Goal: Transaction & Acquisition: Purchase product/service

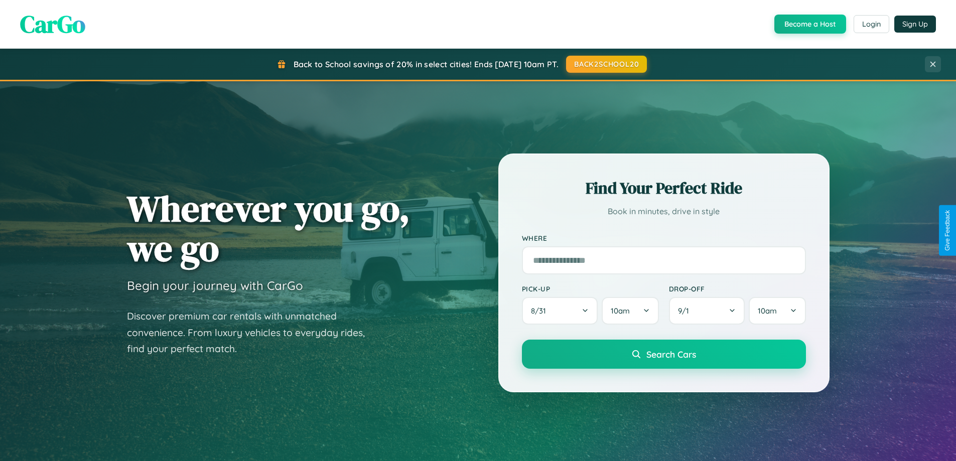
scroll to position [691, 0]
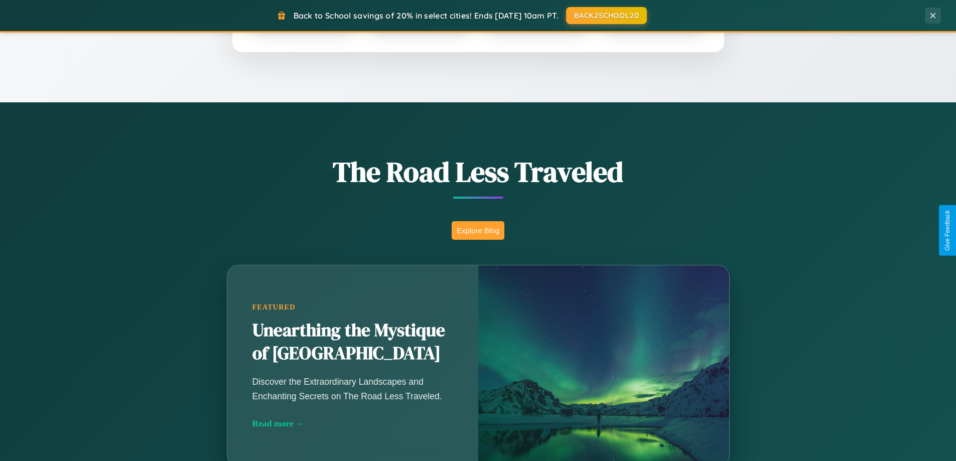
click at [478, 230] on button "Explore Blog" at bounding box center [478, 230] width 53 height 19
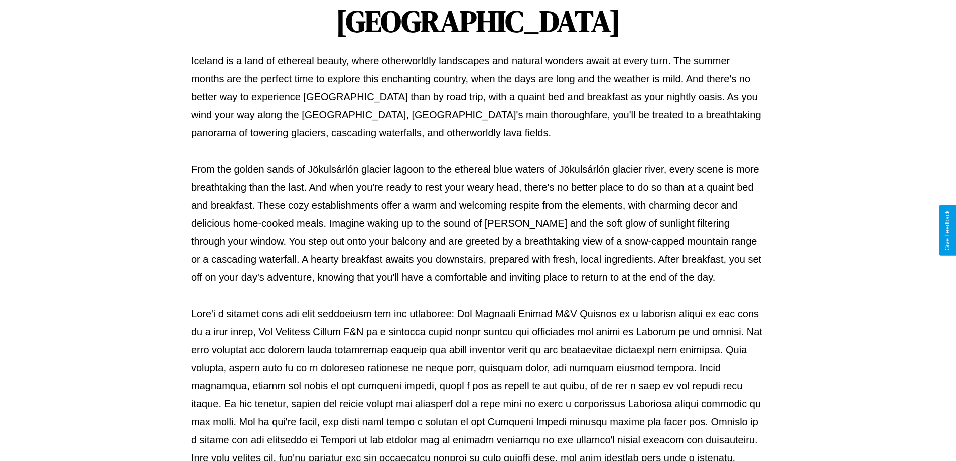
scroll to position [325, 0]
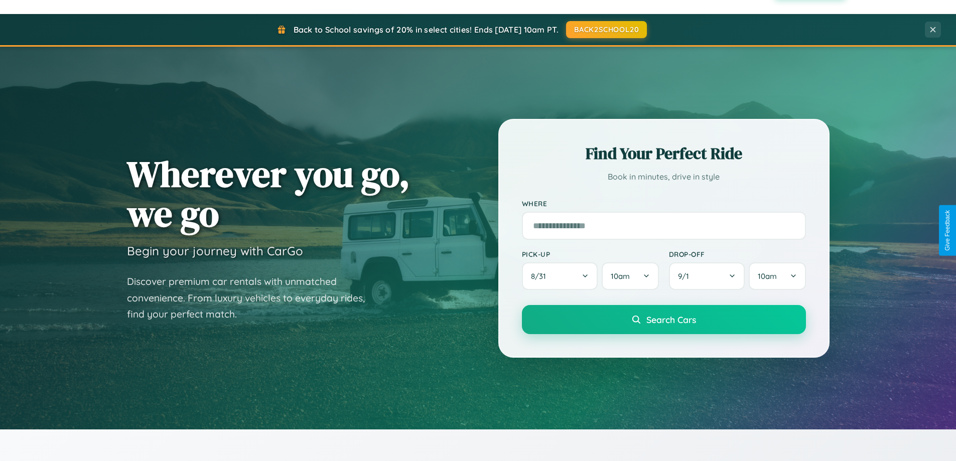
scroll to position [30, 0]
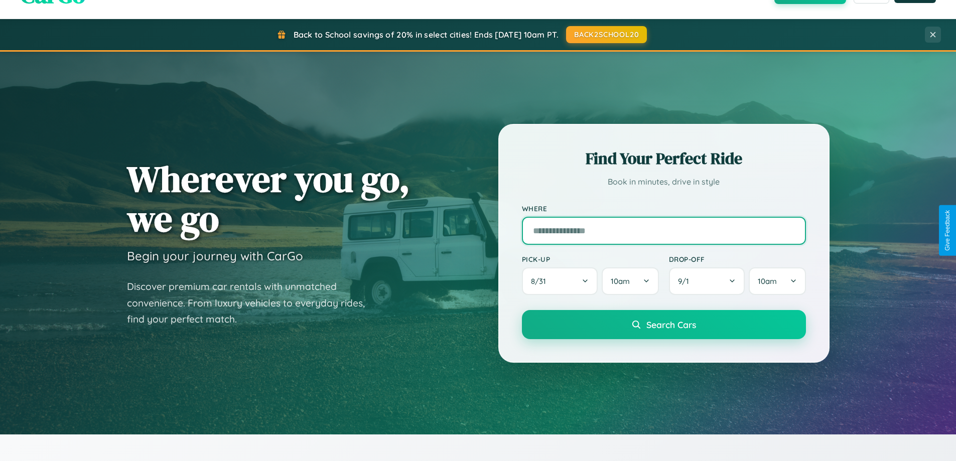
click at [664, 230] on input "text" at bounding box center [664, 231] width 284 height 28
type input "**********"
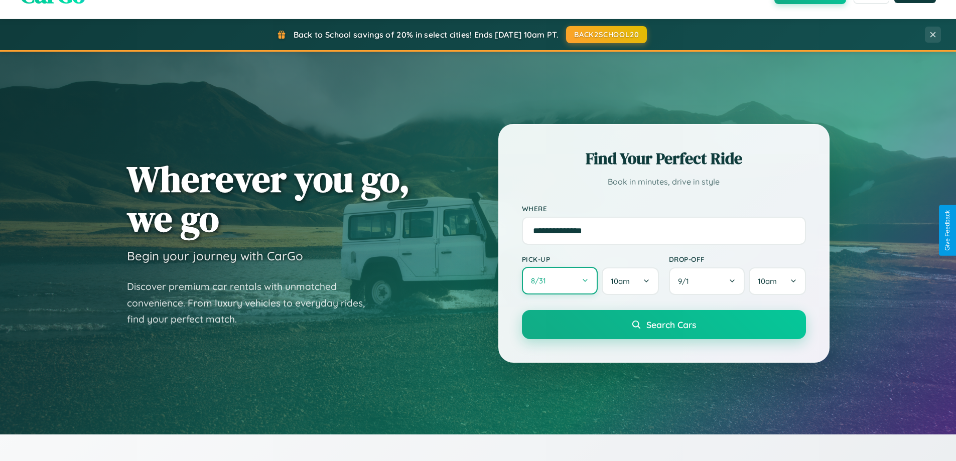
click at [560, 281] on button "8 / 31" at bounding box center [560, 281] width 76 height 28
select select "*"
select select "****"
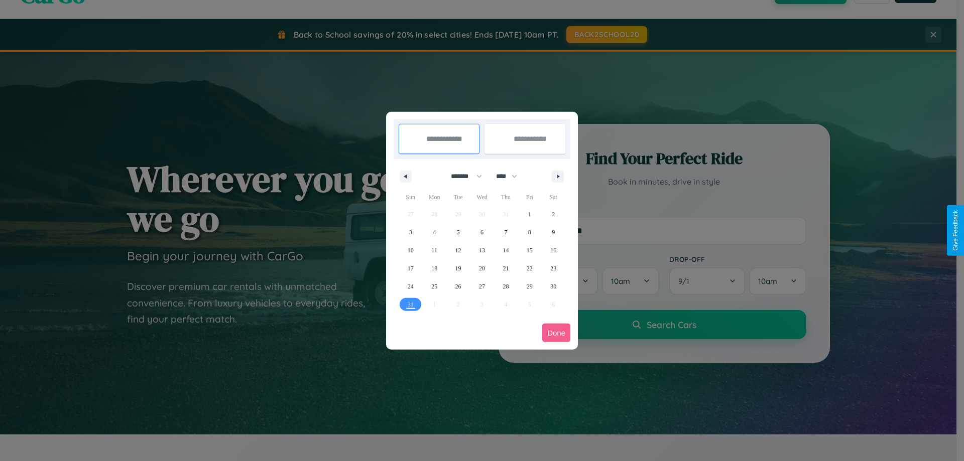
drag, startPoint x: 462, startPoint y: 176, endPoint x: 482, endPoint y: 201, distance: 32.1
click at [462, 176] on select "******* ******** ***** ***** *** **** **** ****** ********* ******* ******** **…" at bounding box center [464, 176] width 43 height 17
select select "*"
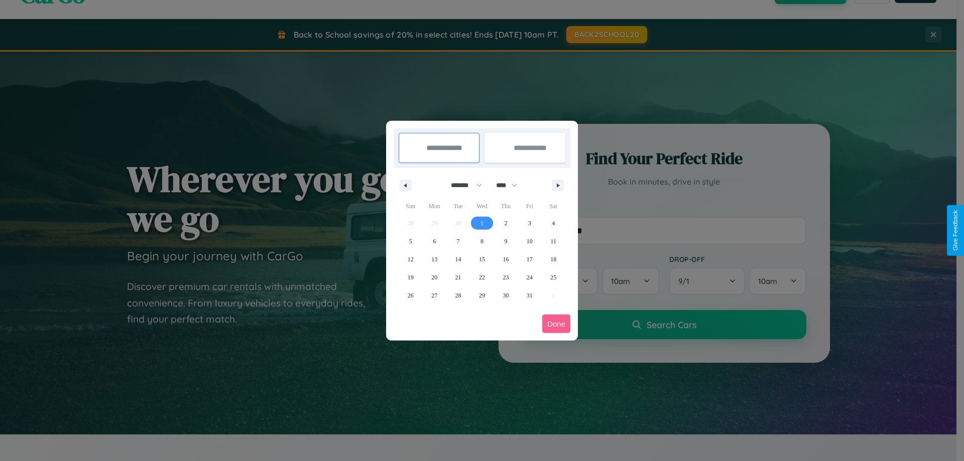
click at [481, 223] on span "1" at bounding box center [481, 223] width 3 height 18
type input "**********"
click at [458, 241] on span "7" at bounding box center [458, 241] width 3 height 18
type input "**********"
click at [556, 324] on button "Done" at bounding box center [556, 324] width 28 height 19
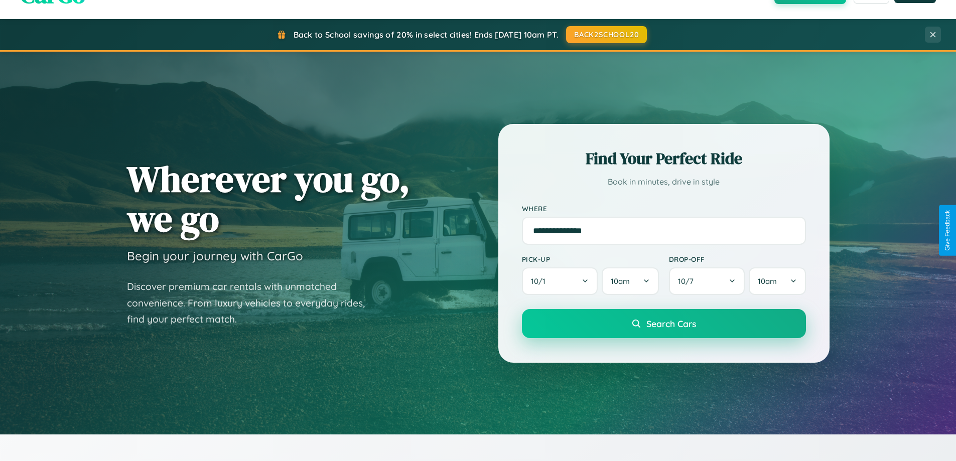
click at [664, 324] on span "Search Cars" at bounding box center [671, 323] width 50 height 11
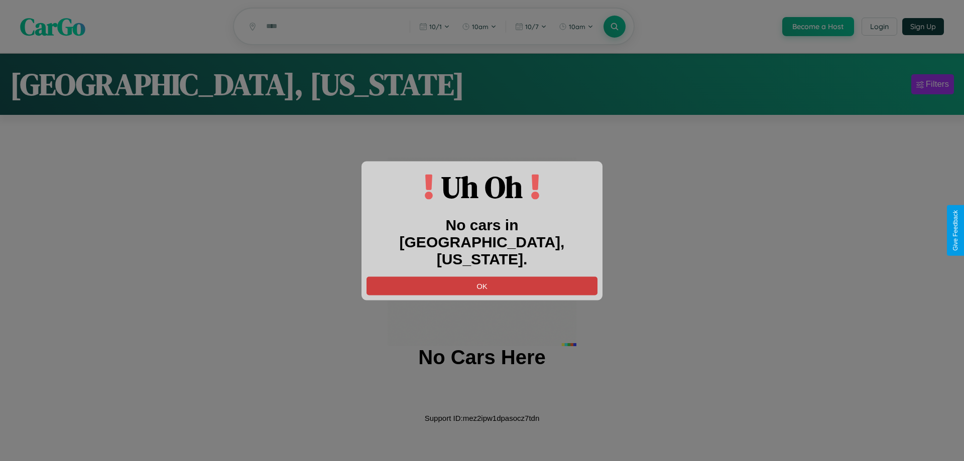
click at [482, 277] on button "OK" at bounding box center [481, 286] width 231 height 19
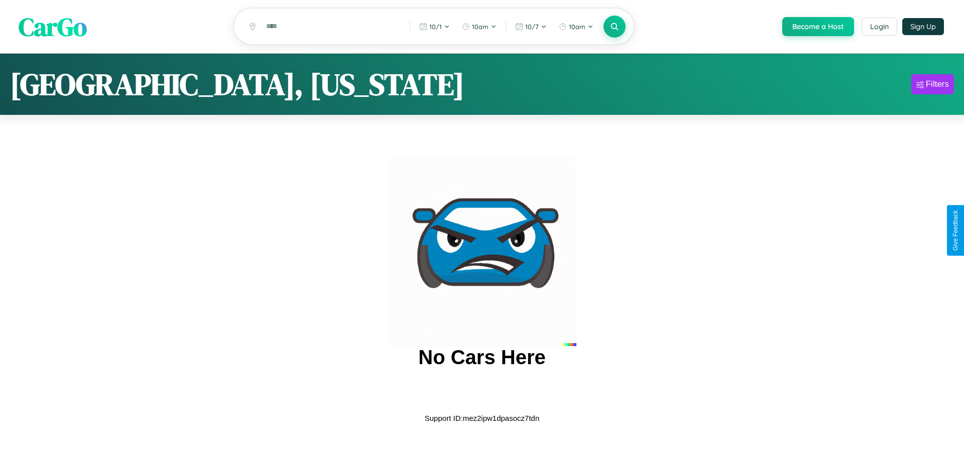
click at [53, 27] on span "CarGo" at bounding box center [53, 26] width 68 height 35
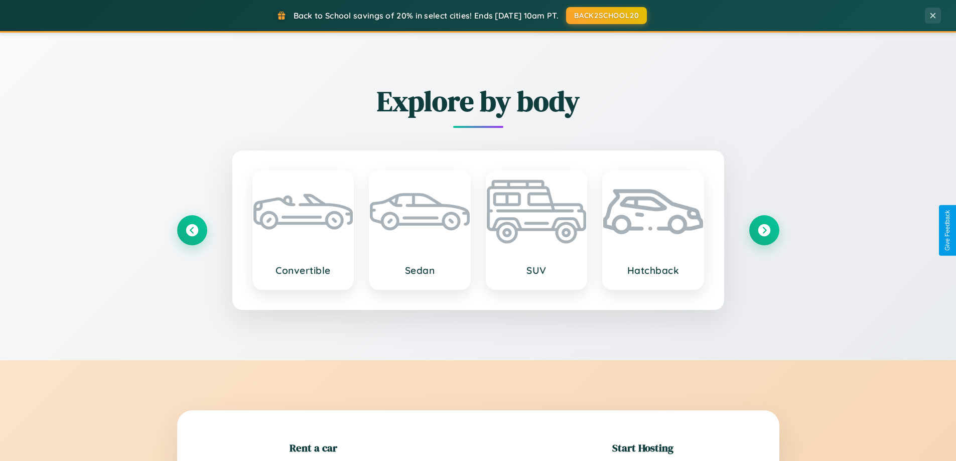
scroll to position [217, 0]
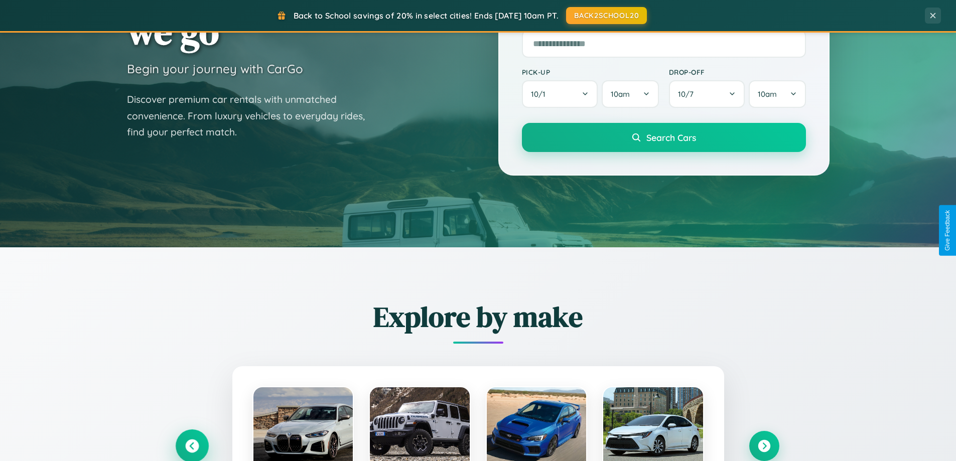
click at [192, 446] on icon at bounding box center [192, 447] width 14 height 14
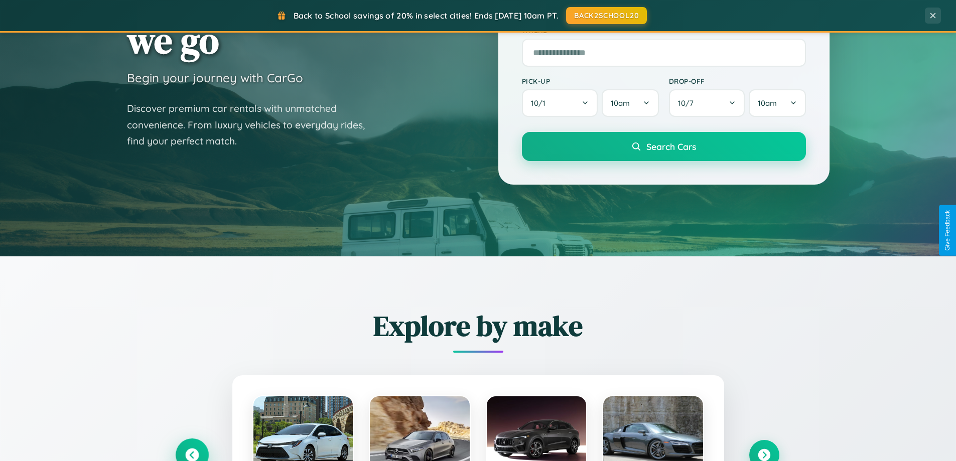
scroll to position [30, 0]
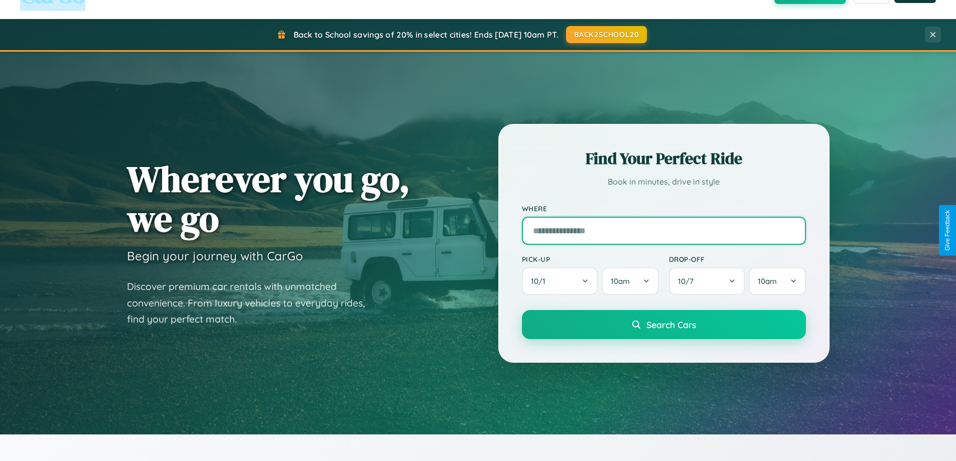
click at [664, 230] on input "text" at bounding box center [664, 231] width 284 height 28
type input "*******"
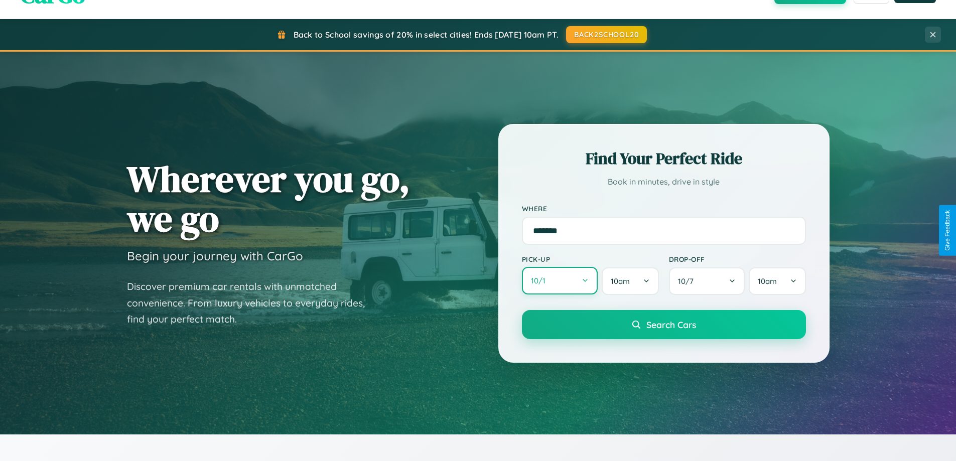
click at [560, 281] on button "10 / 1" at bounding box center [560, 281] width 76 height 28
select select "*"
select select "****"
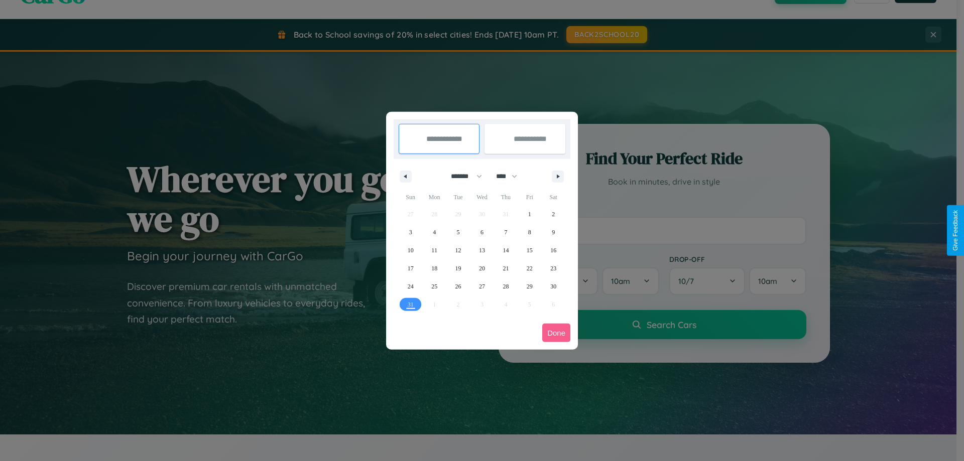
drag, startPoint x: 462, startPoint y: 176, endPoint x: 482, endPoint y: 201, distance: 32.1
click at [462, 176] on select "******* ******** ***** ***** *** **** **** ****** ********* ******* ******** **…" at bounding box center [464, 176] width 43 height 17
select select "*"
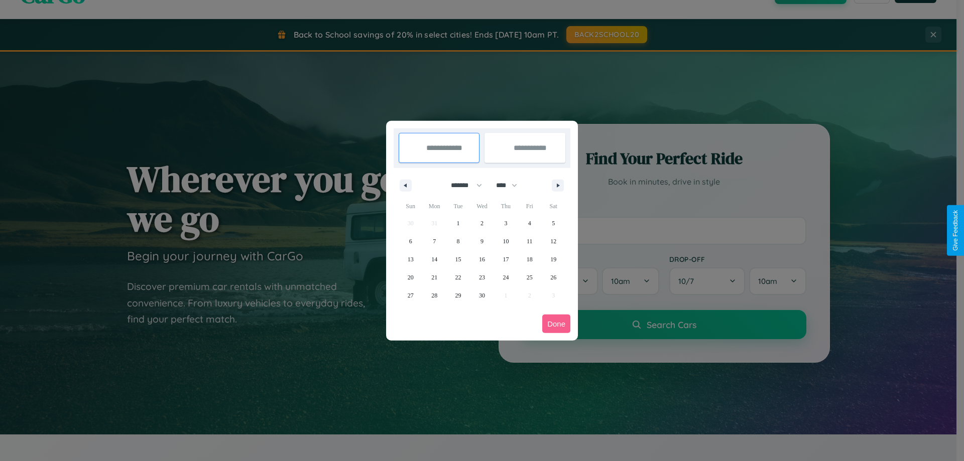
click at [511, 185] on select "**** **** **** **** **** **** **** **** **** **** **** **** **** **** **** ****…" at bounding box center [506, 185] width 30 height 17
select select "****"
click at [553, 259] on span "18" at bounding box center [553, 259] width 6 height 18
type input "**********"
click at [458, 277] on span "21" at bounding box center [458, 278] width 6 height 18
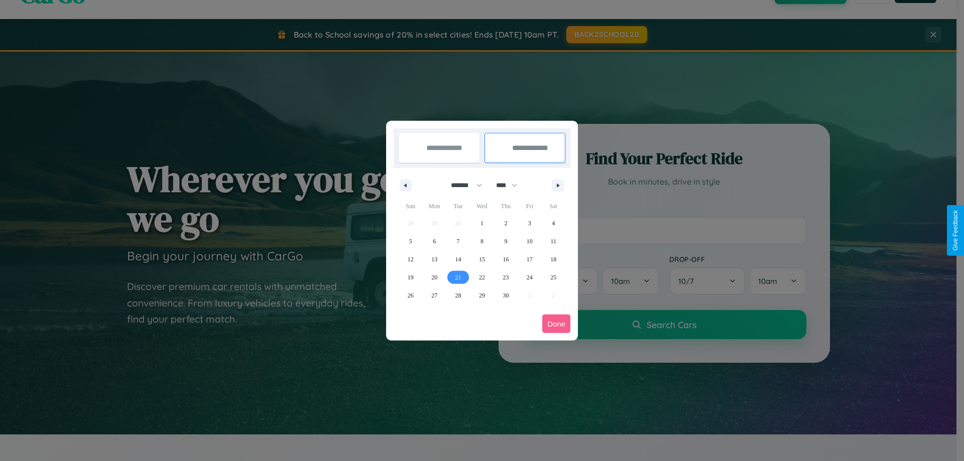
type input "**********"
click at [556, 324] on button "Done" at bounding box center [556, 324] width 28 height 19
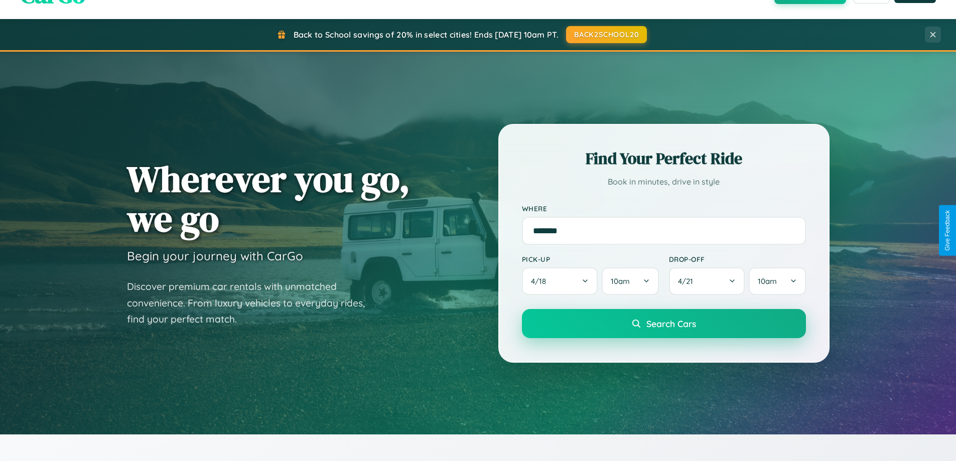
click at [664, 324] on span "Search Cars" at bounding box center [671, 323] width 50 height 11
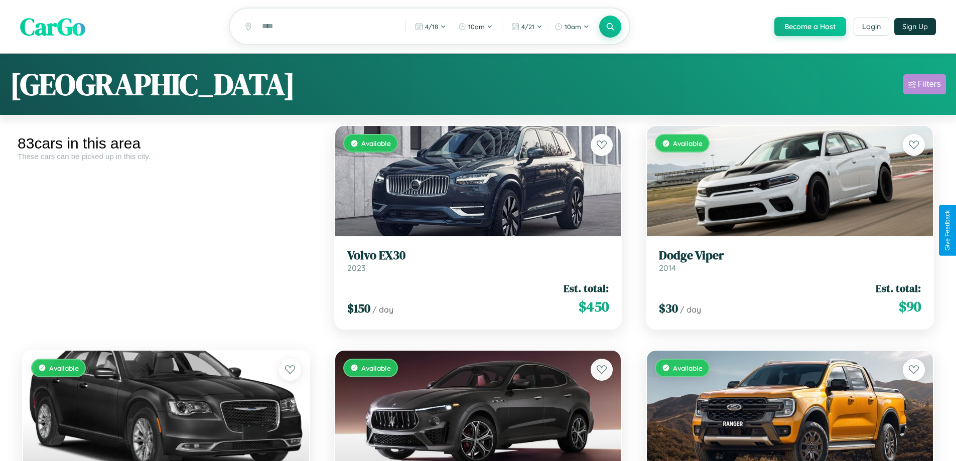
click at [925, 86] on div "Filters" at bounding box center [929, 84] width 23 height 10
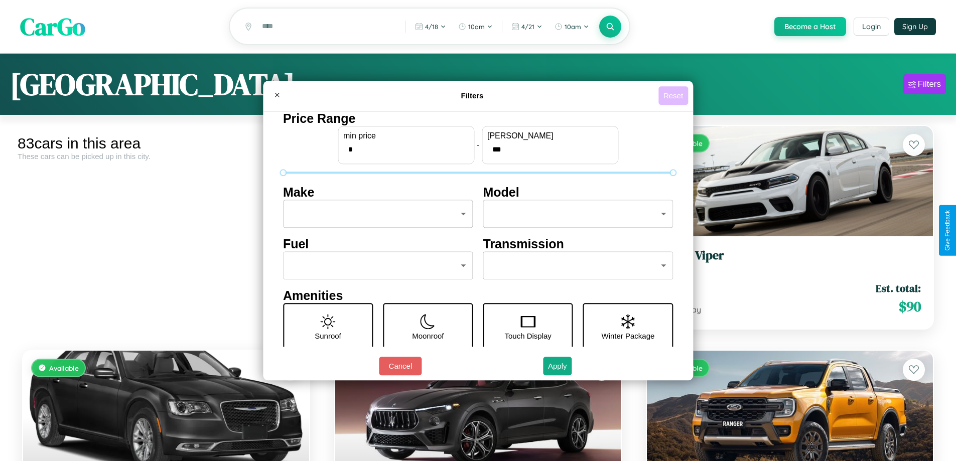
click at [675, 95] on button "Reset" at bounding box center [674, 95] width 30 height 19
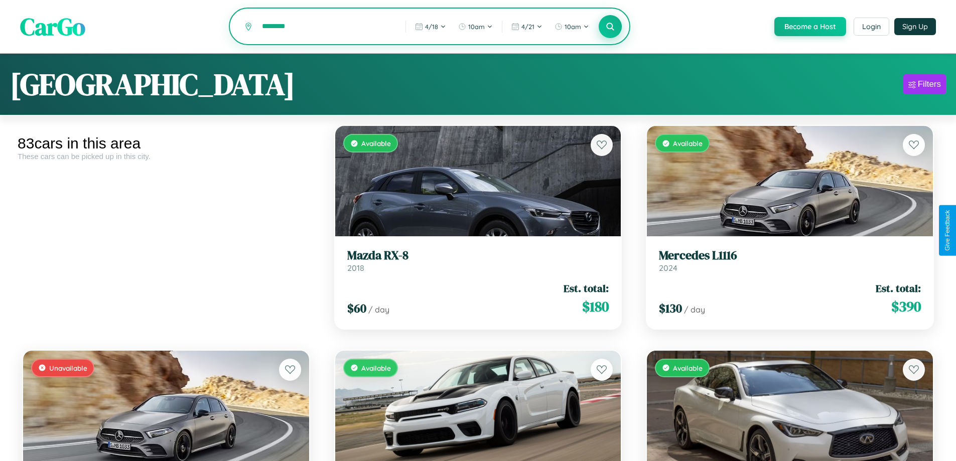
type input "********"
click at [610, 27] on icon at bounding box center [611, 27] width 10 height 10
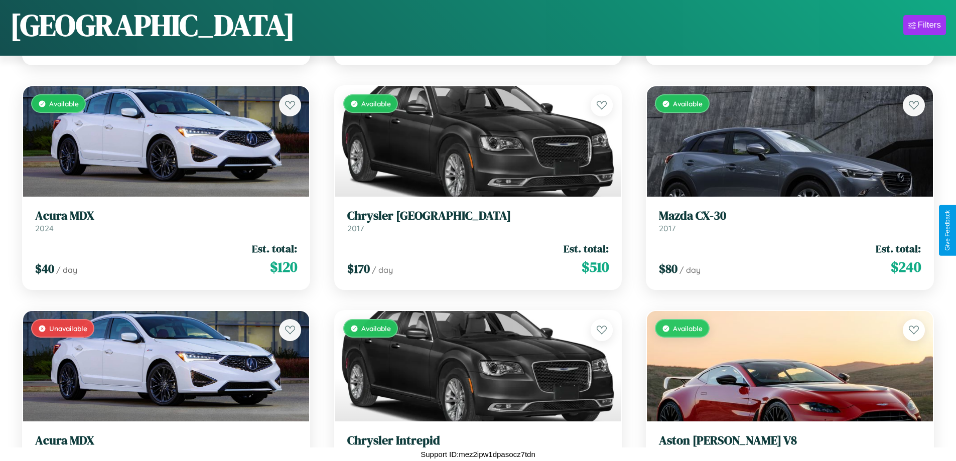
scroll to position [3288, 0]
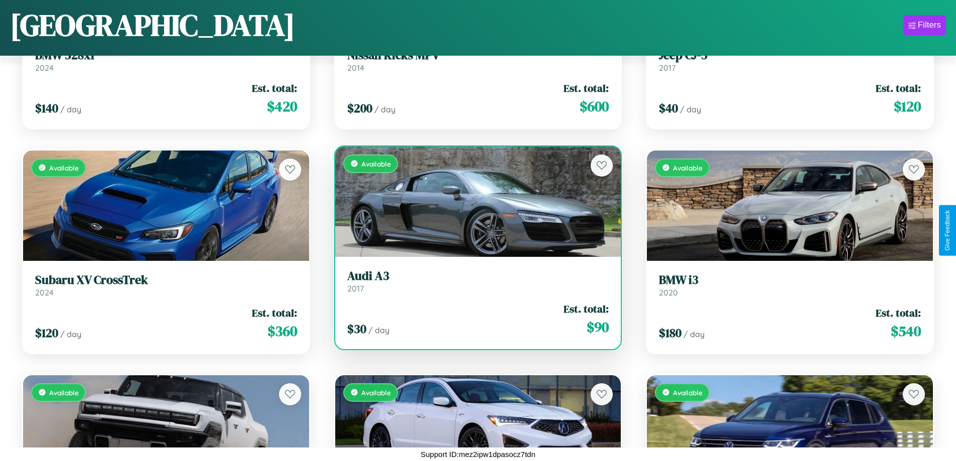
click at [474, 285] on link "Audi A3 2017" at bounding box center [478, 281] width 262 height 25
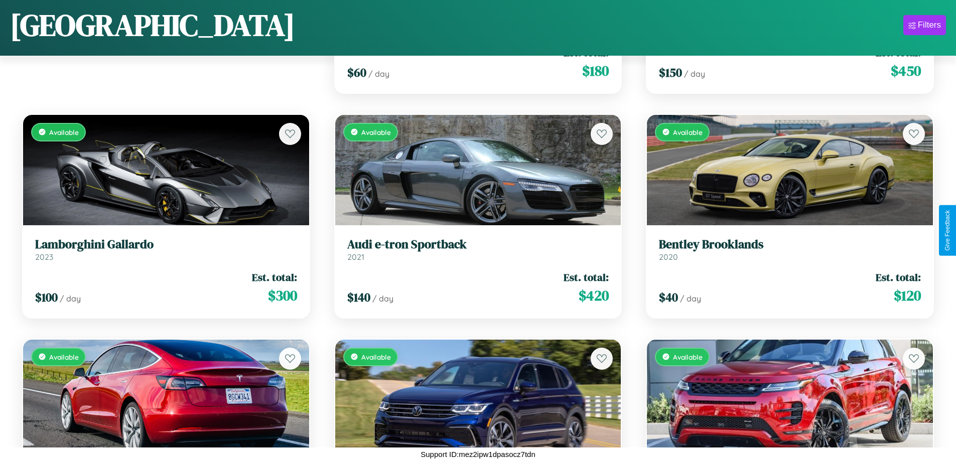
scroll to position [816, 0]
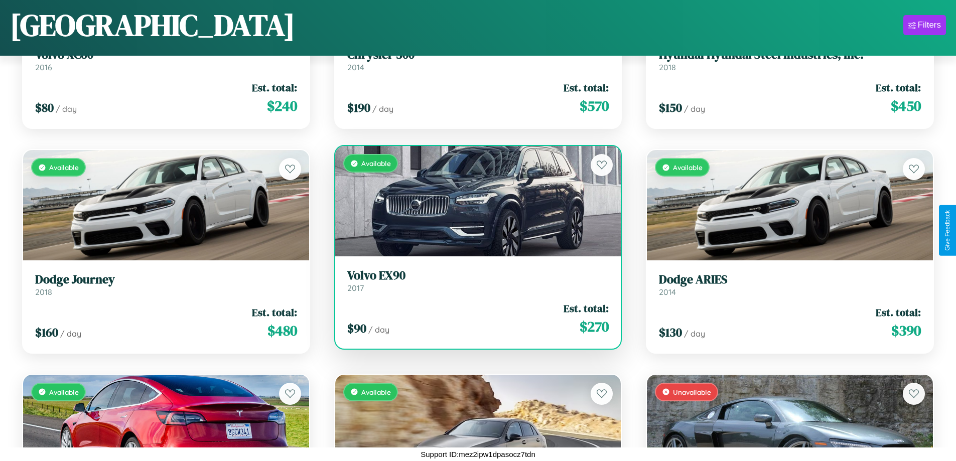
click at [474, 319] on div "$ 90 / day Est. total: $ 270" at bounding box center [478, 319] width 262 height 36
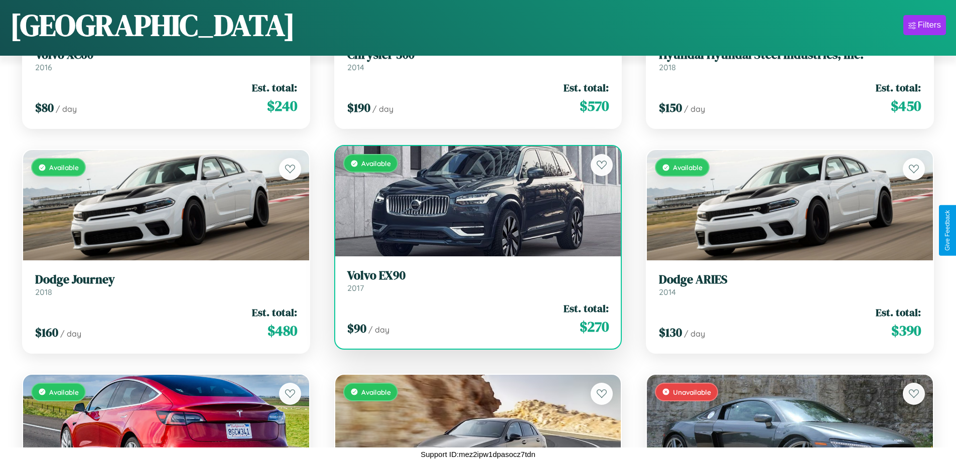
click at [474, 319] on div "$ 90 / day Est. total: $ 270" at bounding box center [478, 319] width 262 height 36
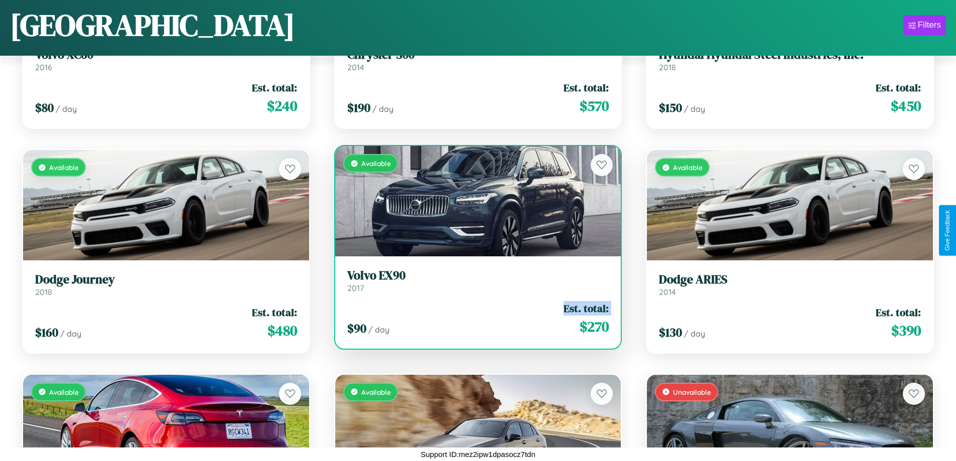
click at [474, 319] on div "$ 90 / day Est. total: $ 270" at bounding box center [478, 319] width 262 height 36
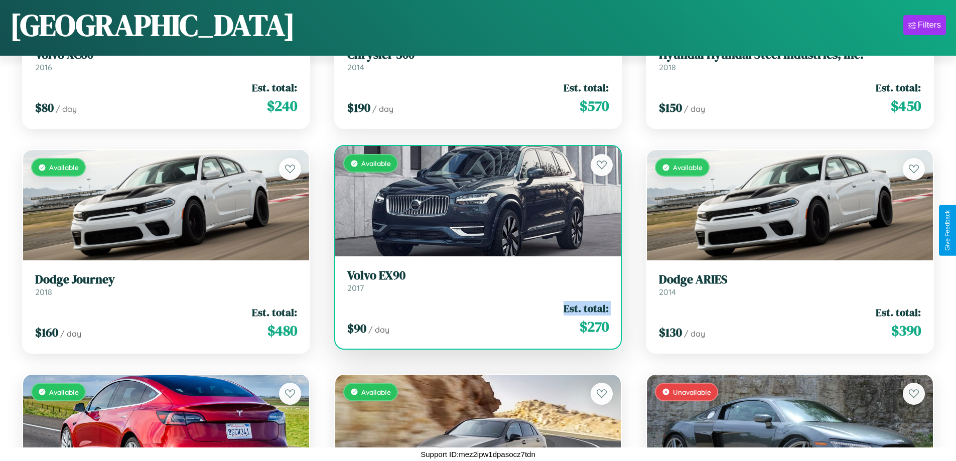
click at [474, 319] on div "$ 90 / day Est. total: $ 270" at bounding box center [478, 319] width 262 height 36
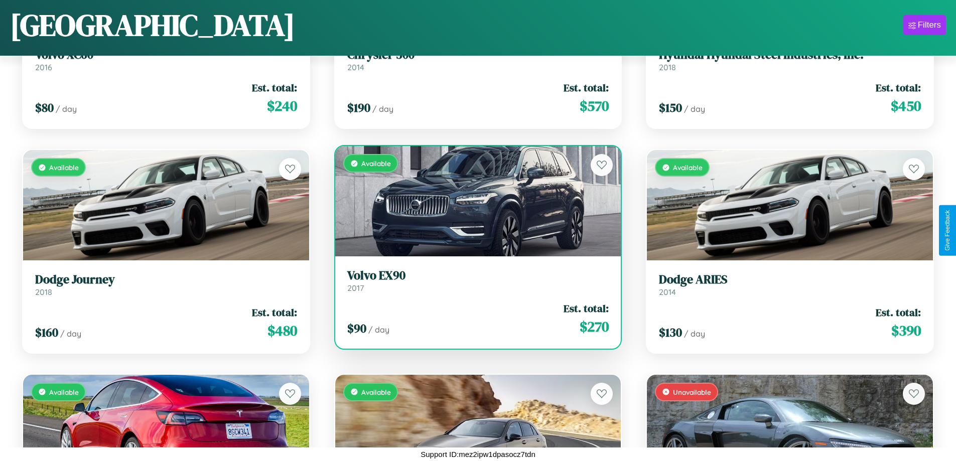
click at [474, 319] on div "$ 90 / day Est. total: $ 270" at bounding box center [478, 319] width 262 height 36
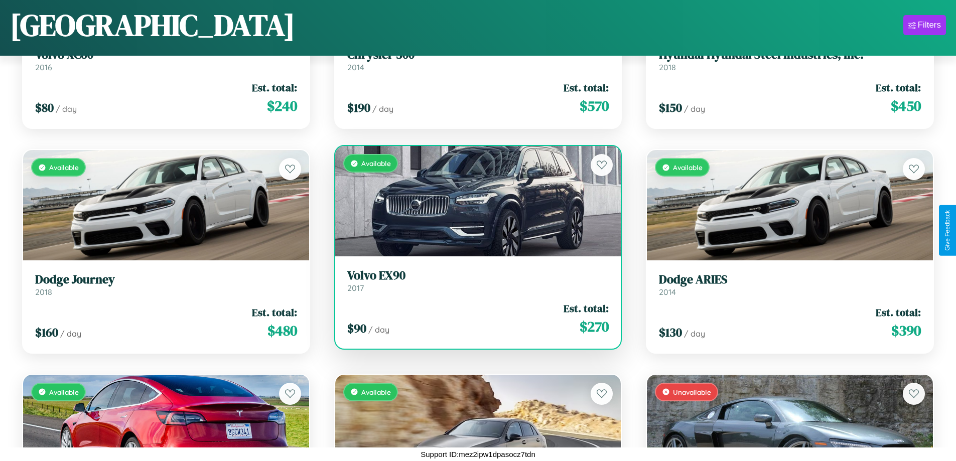
click at [474, 281] on h3 "Volvo EX90" at bounding box center [478, 276] width 262 height 15
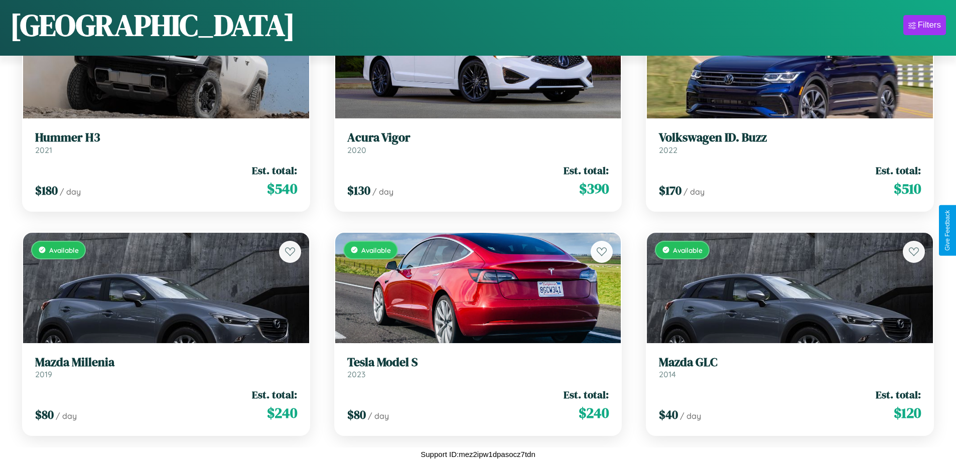
scroll to position [3737, 0]
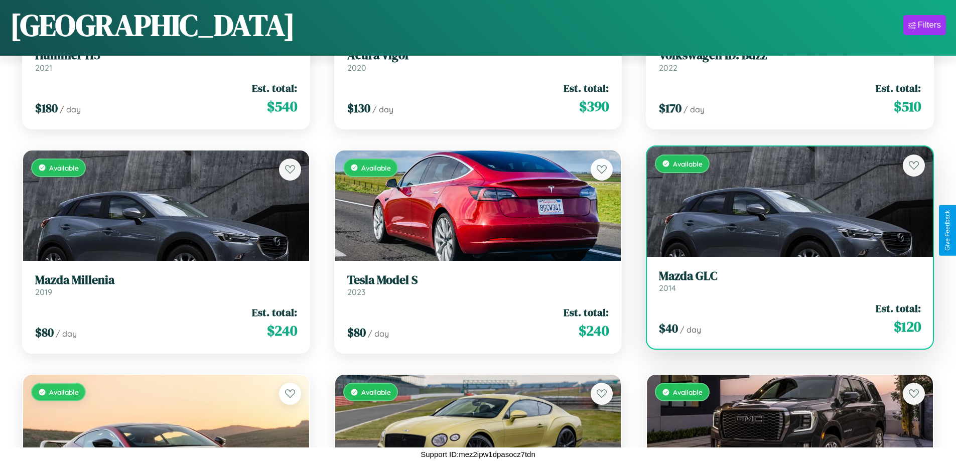
click at [783, 283] on link "Mazda GLC 2014" at bounding box center [790, 281] width 262 height 25
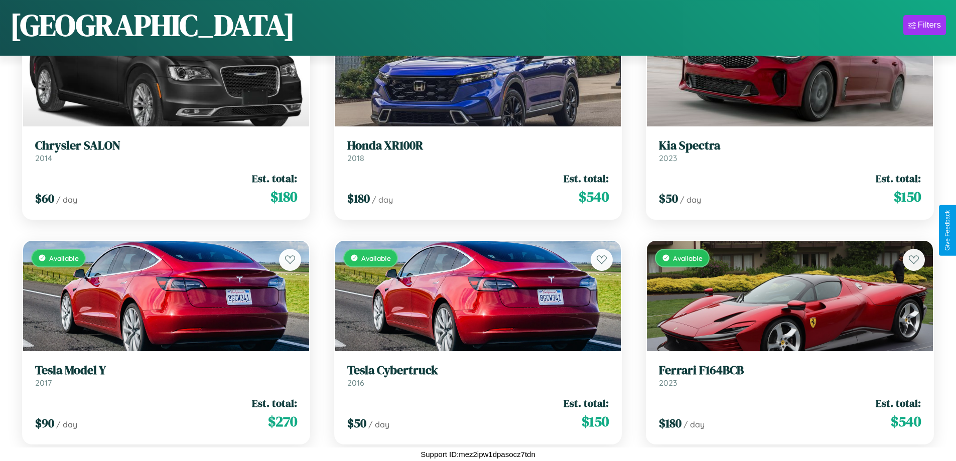
scroll to position [1939, 0]
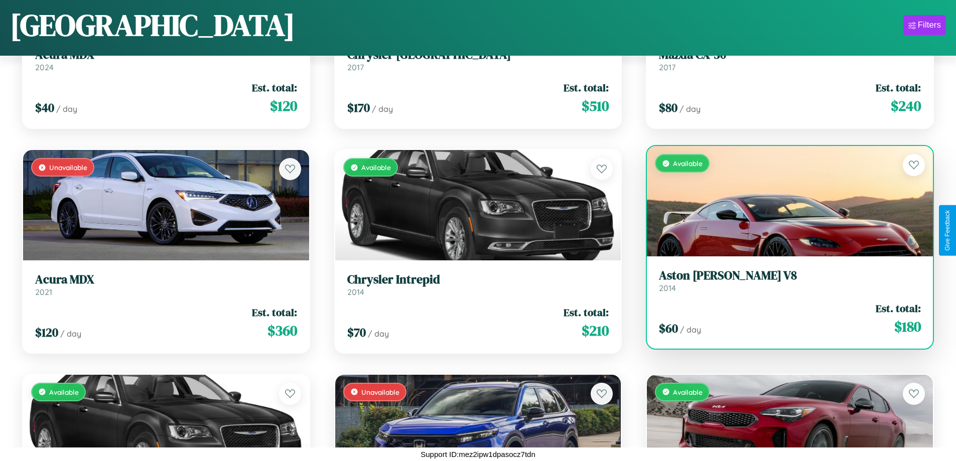
click at [783, 201] on div "Available" at bounding box center [790, 201] width 286 height 110
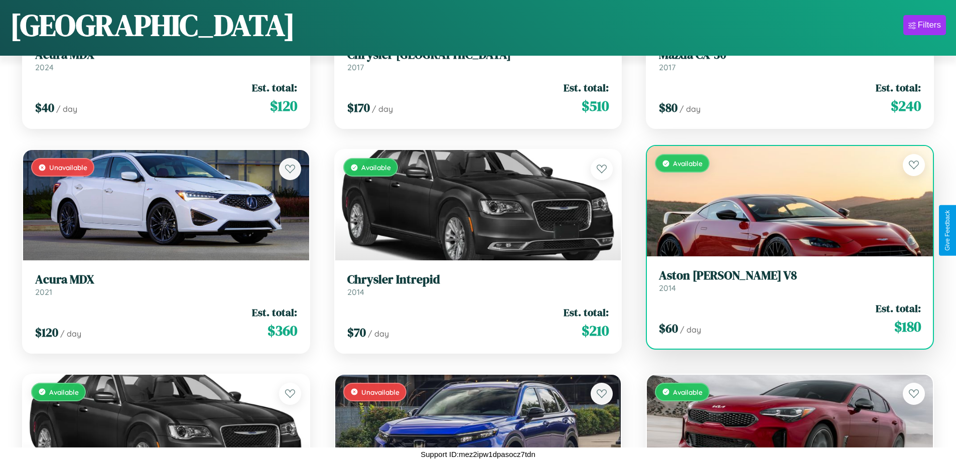
click at [783, 201] on div "Available" at bounding box center [790, 201] width 286 height 110
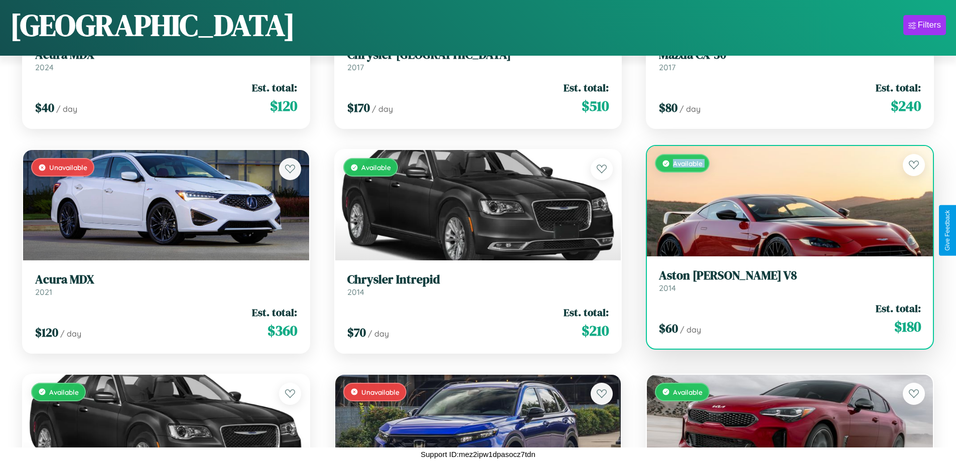
click at [783, 201] on div "Available" at bounding box center [790, 201] width 286 height 110
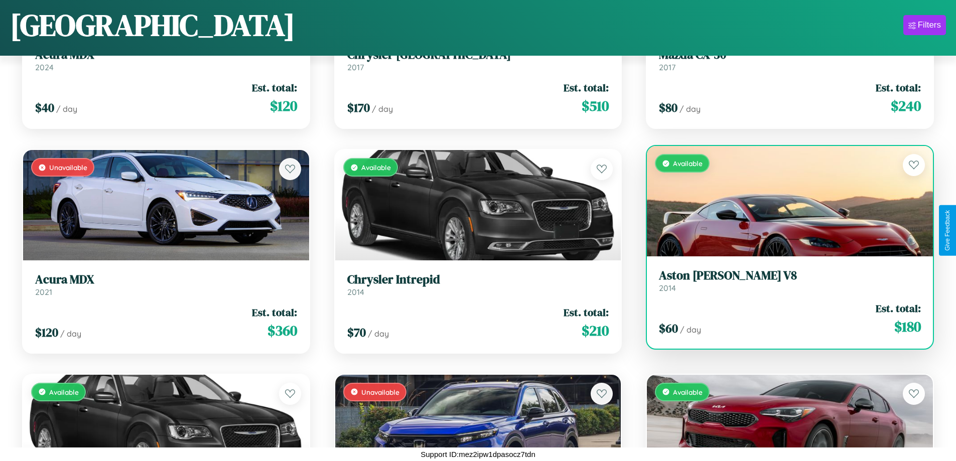
click at [783, 201] on div "Available" at bounding box center [790, 201] width 286 height 110
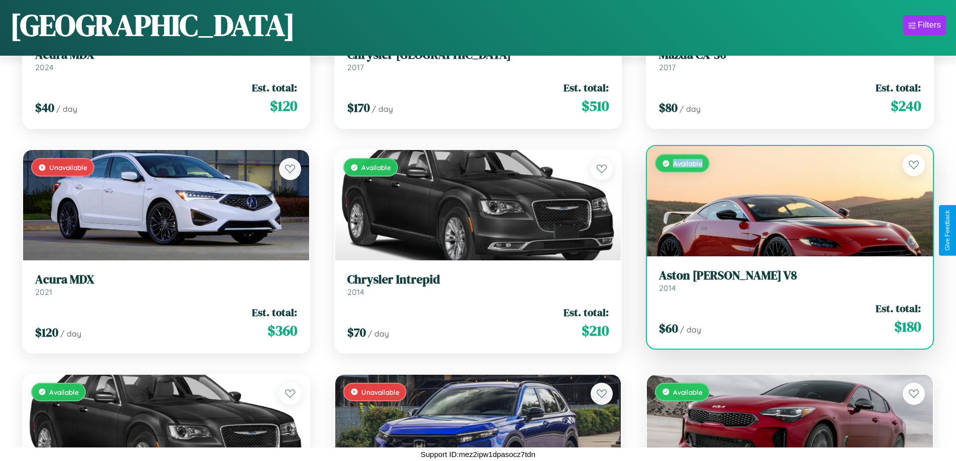
click at [783, 201] on div "Available" at bounding box center [790, 201] width 286 height 110
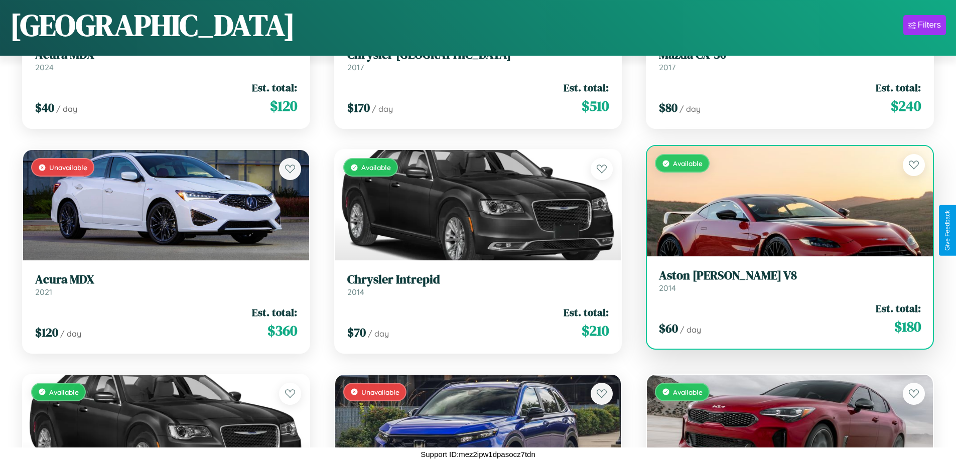
click at [783, 281] on h3 "Aston Martin V8" at bounding box center [790, 276] width 262 height 15
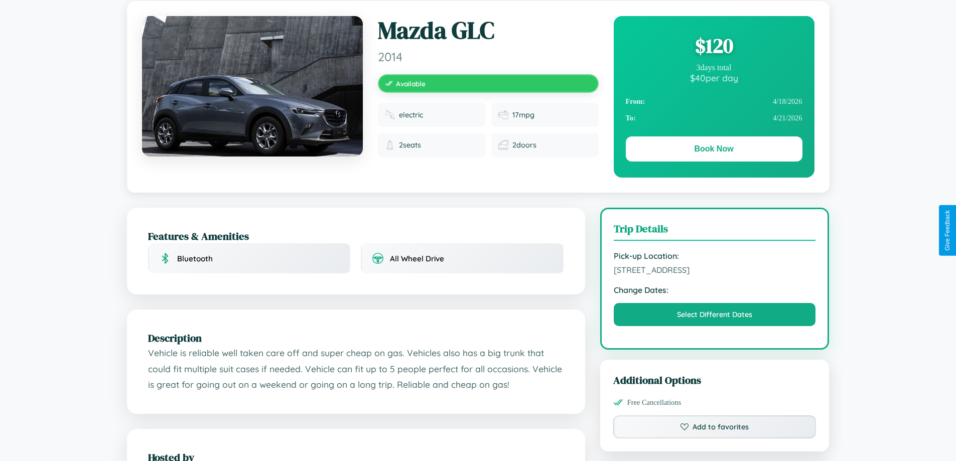
scroll to position [108, 0]
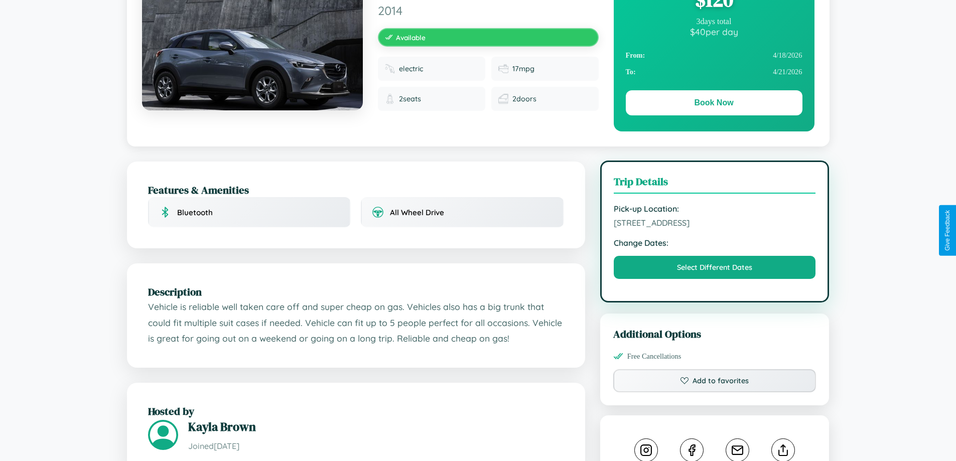
click at [715, 228] on span "4710 Jefferson Street Brisbane Queensland 50389 Australia" at bounding box center [715, 223] width 202 height 10
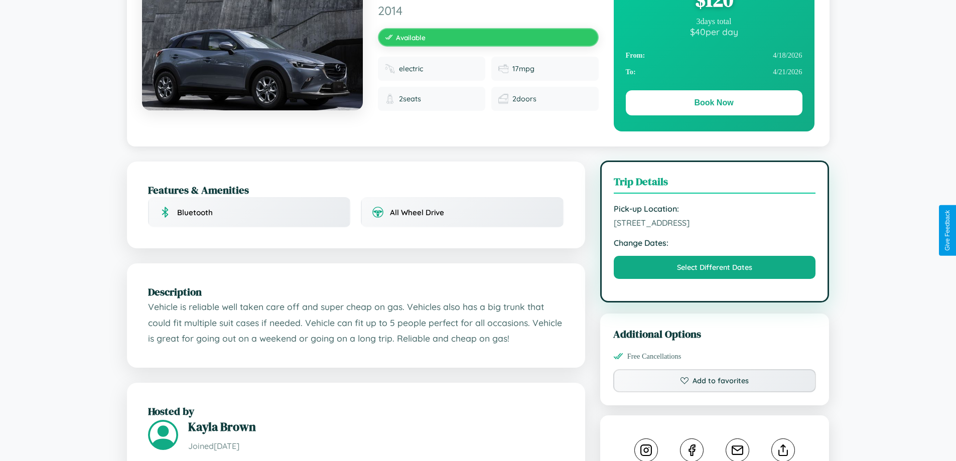
click at [715, 228] on span "4710 Jefferson Street Brisbane Queensland 50389 Australia" at bounding box center [715, 223] width 202 height 10
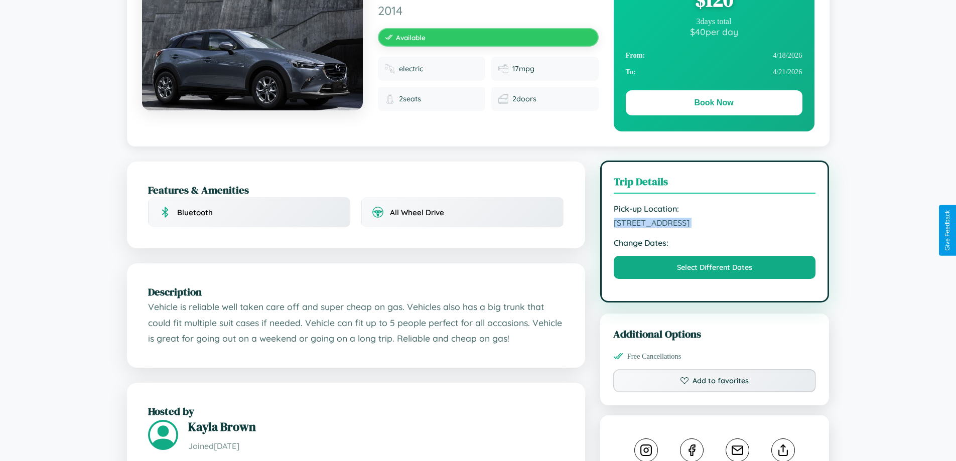
click at [715, 228] on span "4710 Jefferson Street Brisbane Queensland 50389 Australia" at bounding box center [715, 223] width 202 height 10
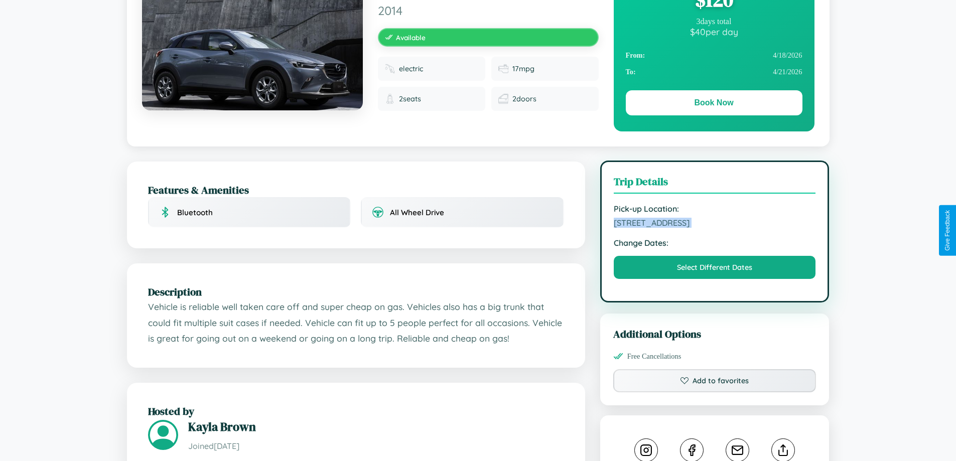
click at [715, 228] on span "4710 Jefferson Street Brisbane Queensland 50389 Australia" at bounding box center [715, 223] width 202 height 10
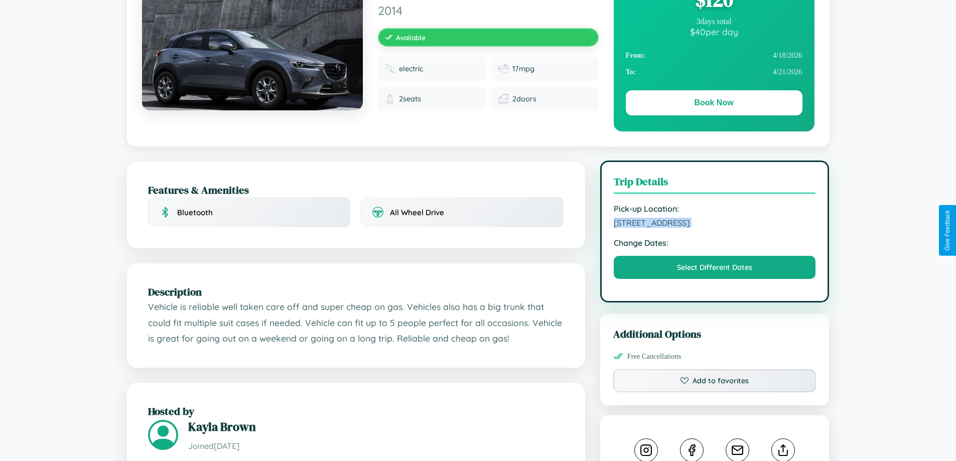
click at [715, 228] on span "4710 Jefferson Street Brisbane Queensland 50389 Australia" at bounding box center [715, 223] width 202 height 10
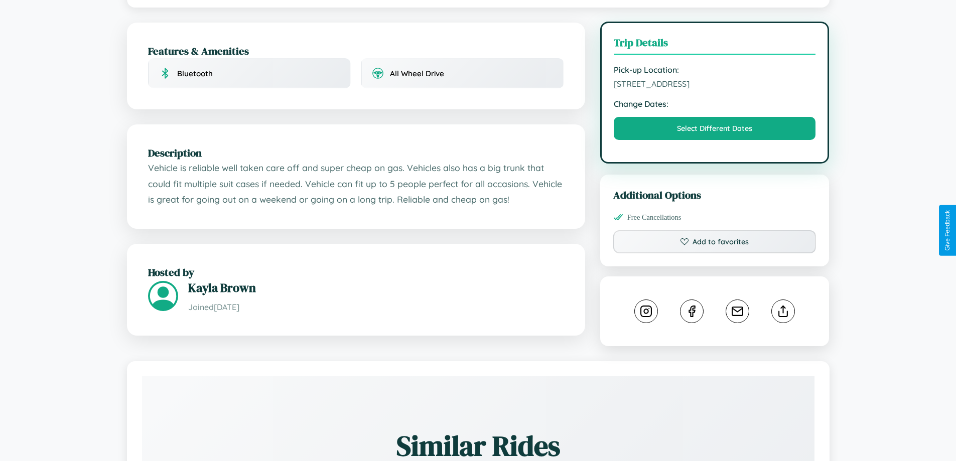
scroll to position [340, 0]
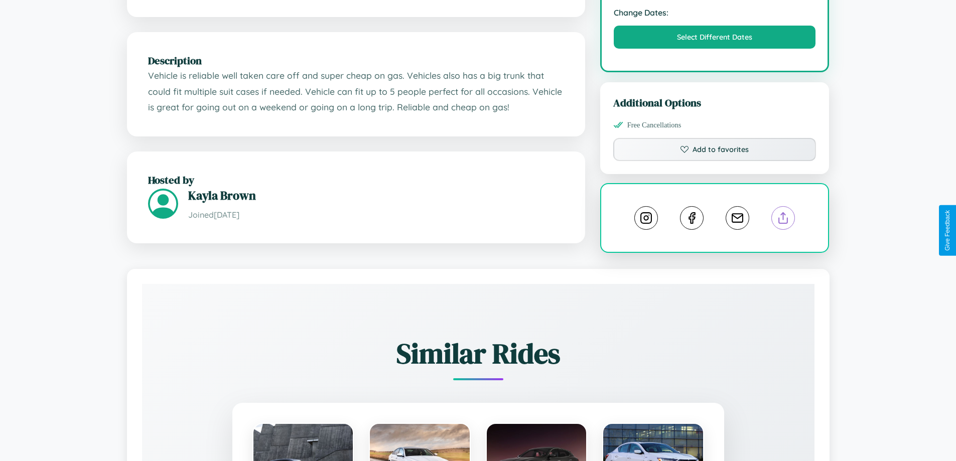
click at [783, 220] on line at bounding box center [783, 216] width 0 height 7
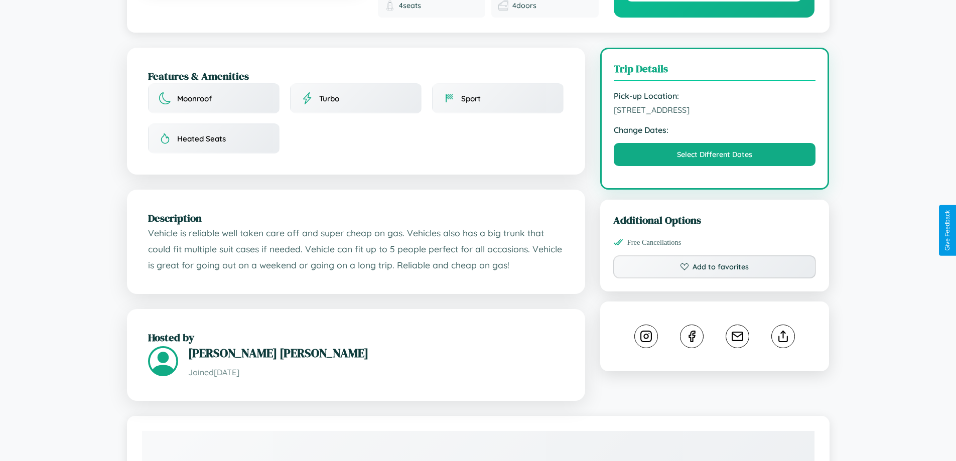
scroll to position [271, 0]
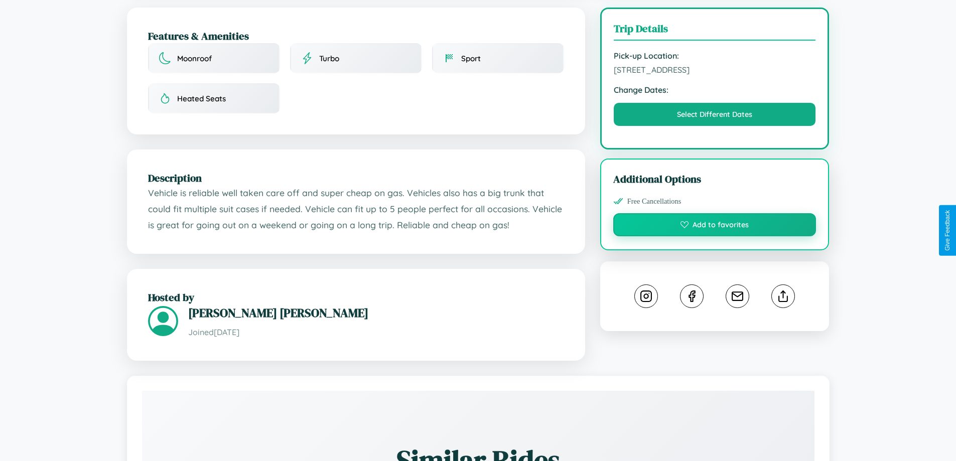
click at [715, 228] on button "Add to favorites" at bounding box center [714, 224] width 203 height 23
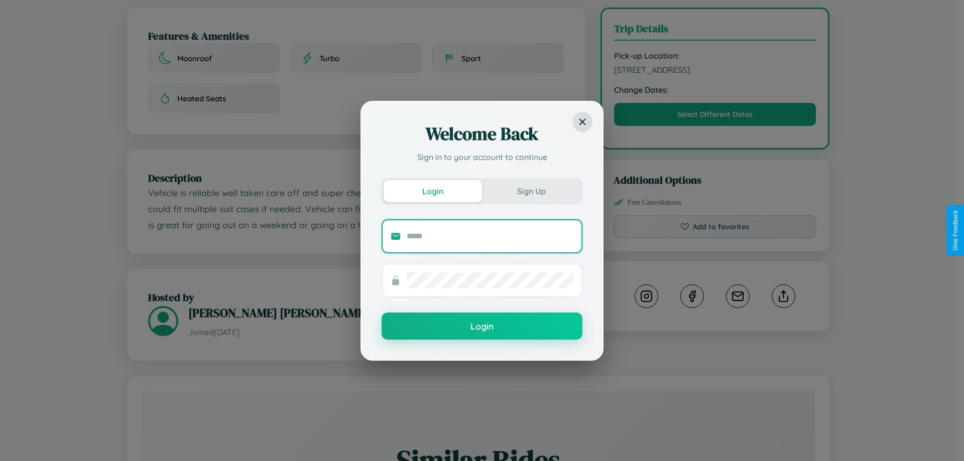
click at [490, 236] on input "text" at bounding box center [490, 236] width 167 height 16
type input "**********"
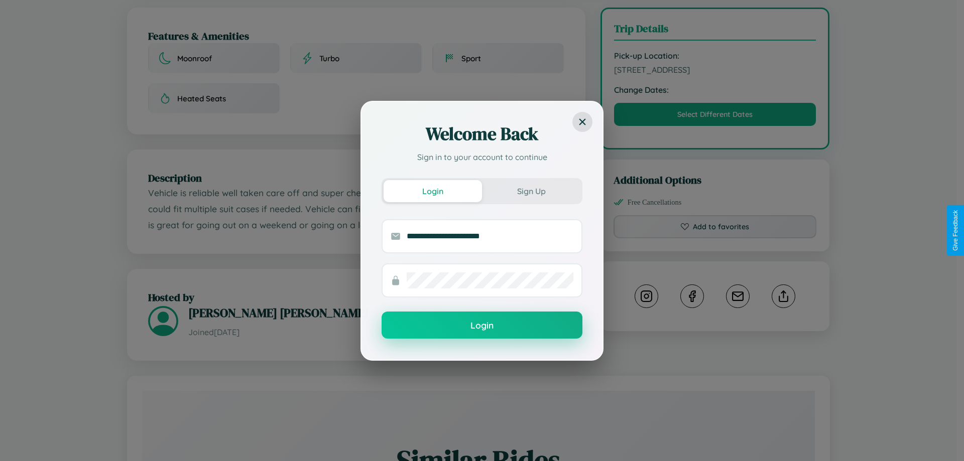
click at [482, 325] on button "Login" at bounding box center [481, 325] width 201 height 27
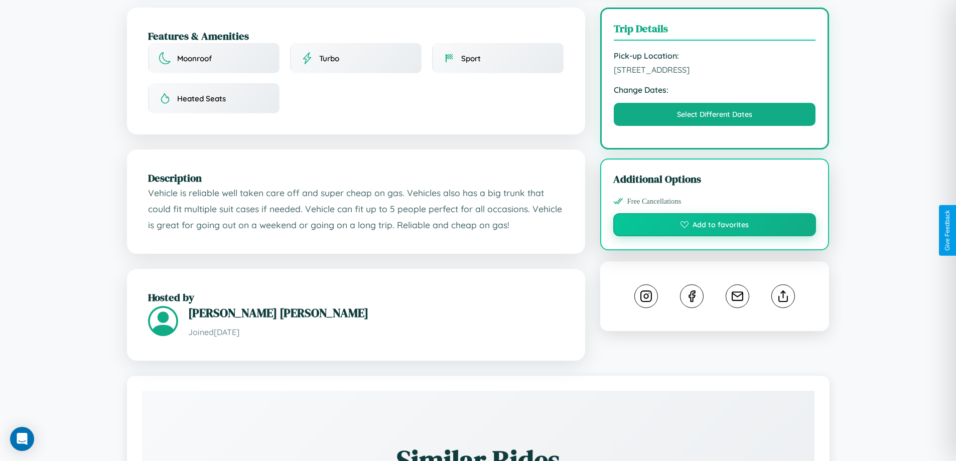
click at [715, 230] on button "Add to favorites" at bounding box center [714, 224] width 203 height 23
